Goal: Task Accomplishment & Management: Manage account settings

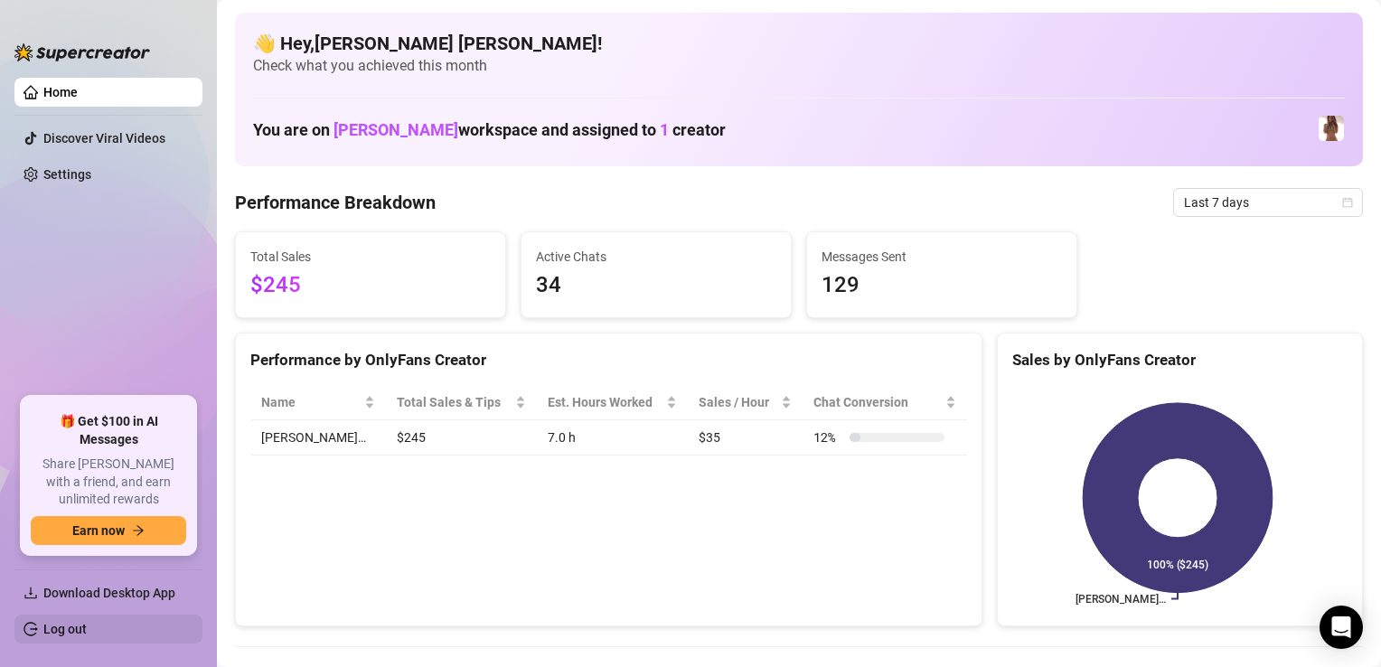
click at [49, 542] on link "Log out" at bounding box center [64, 629] width 43 height 14
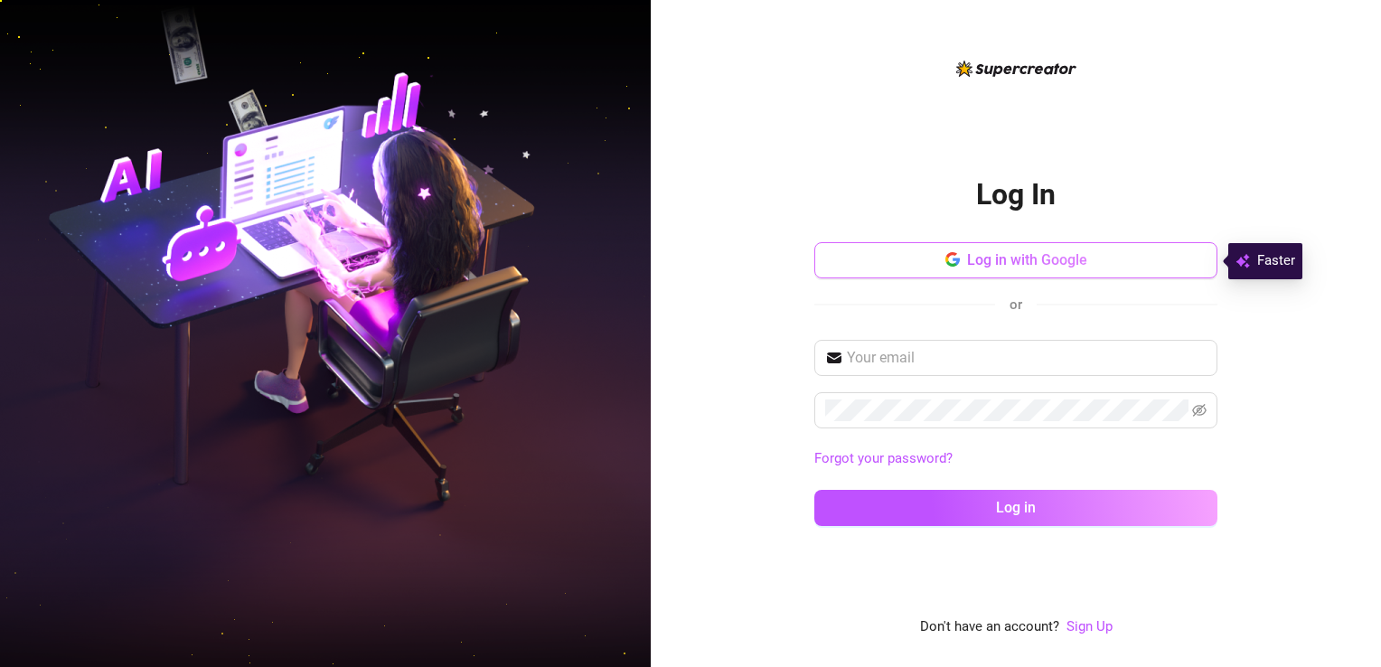
click at [951, 257] on icon "button" at bounding box center [953, 259] width 14 height 14
click at [1093, 251] on div "Log In Log in with Google or Forgot your password? Log in Don't have an account…" at bounding box center [1016, 333] width 730 height 667
click at [939, 356] on input "text" at bounding box center [1027, 358] width 360 height 22
type input "[EMAIL_ADDRESS][DOMAIN_NAME]"
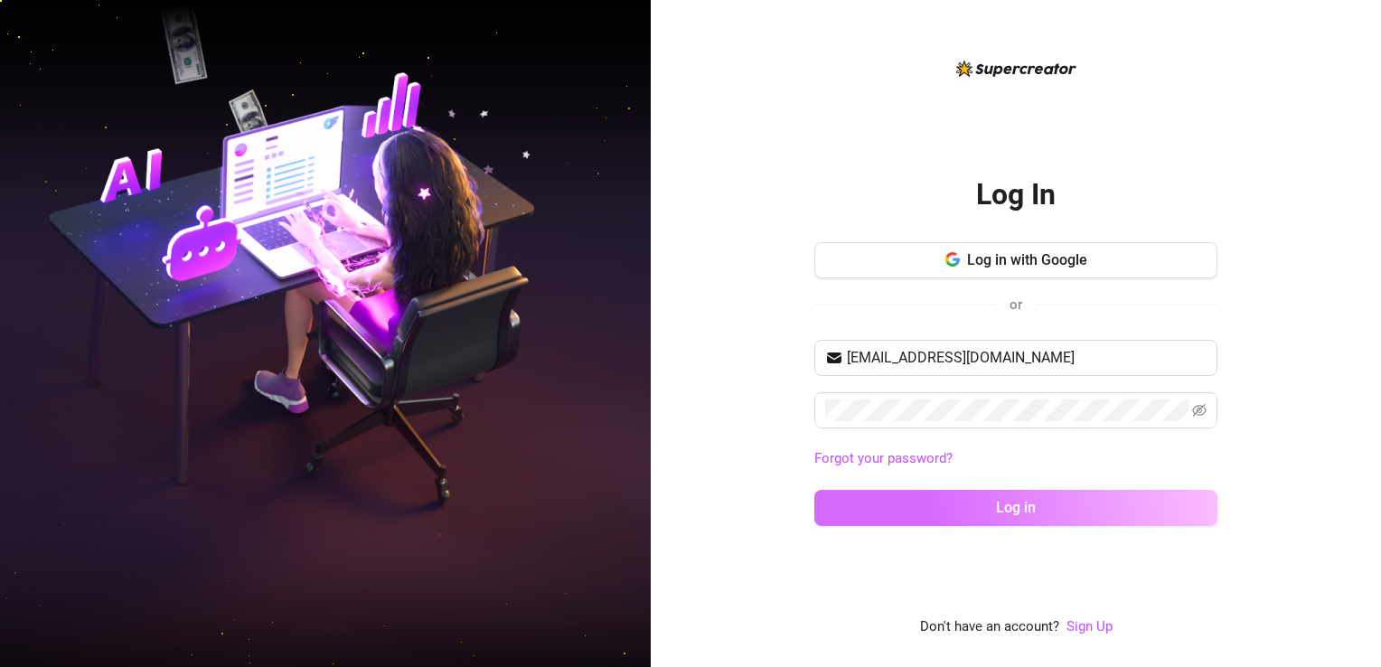
click at [1020, 511] on span "Log in" at bounding box center [1016, 507] width 40 height 17
